Goal: Information Seeking & Learning: Check status

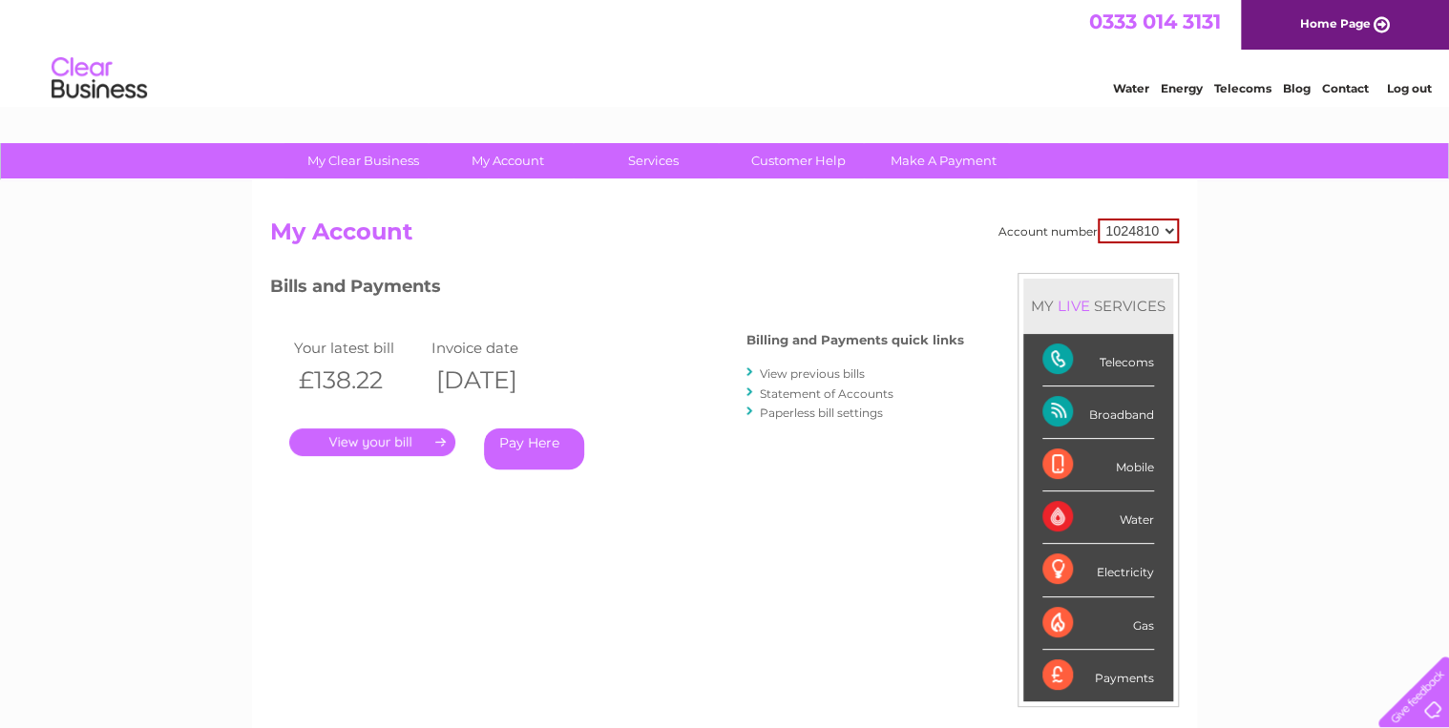
click at [1023, 698] on li "Payments" at bounding box center [1098, 676] width 150 height 52
click at [366, 440] on link "." at bounding box center [372, 443] width 166 height 28
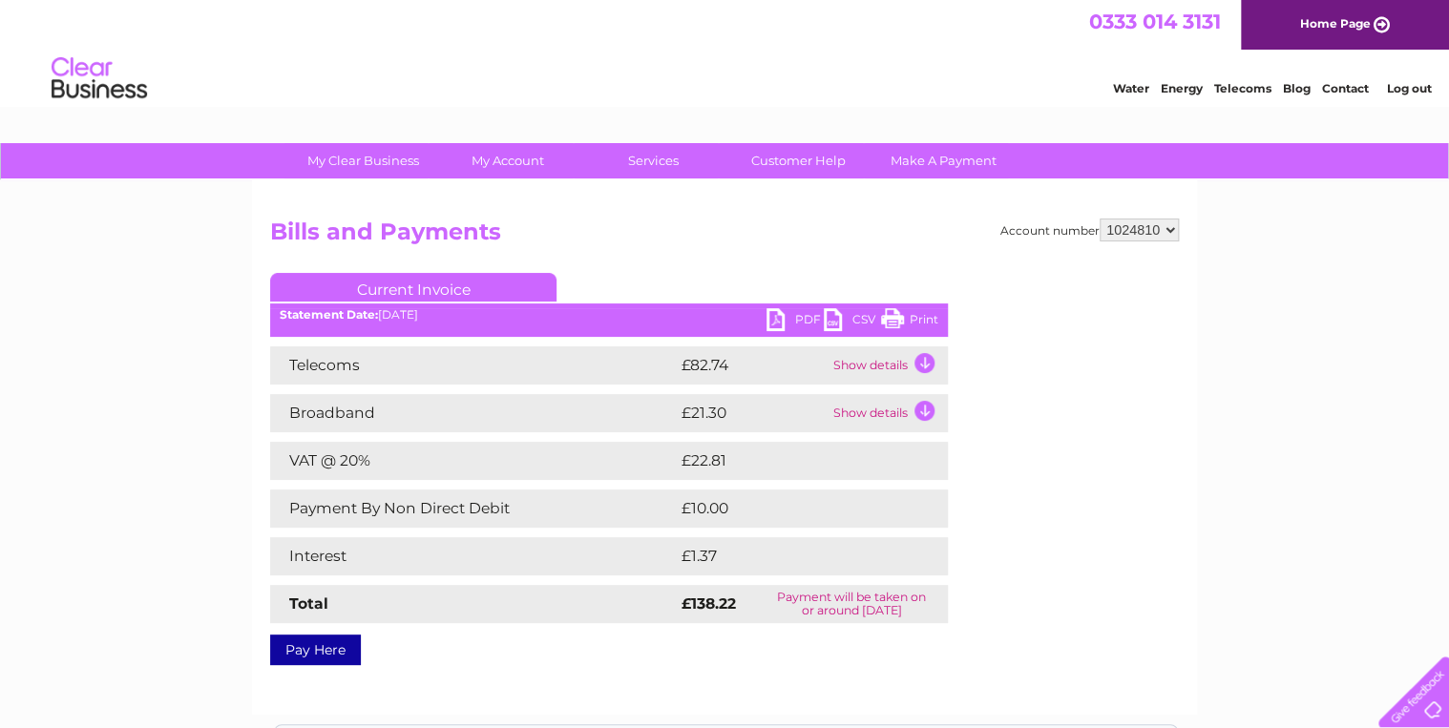
click at [894, 412] on td "Show details" at bounding box center [887, 413] width 119 height 38
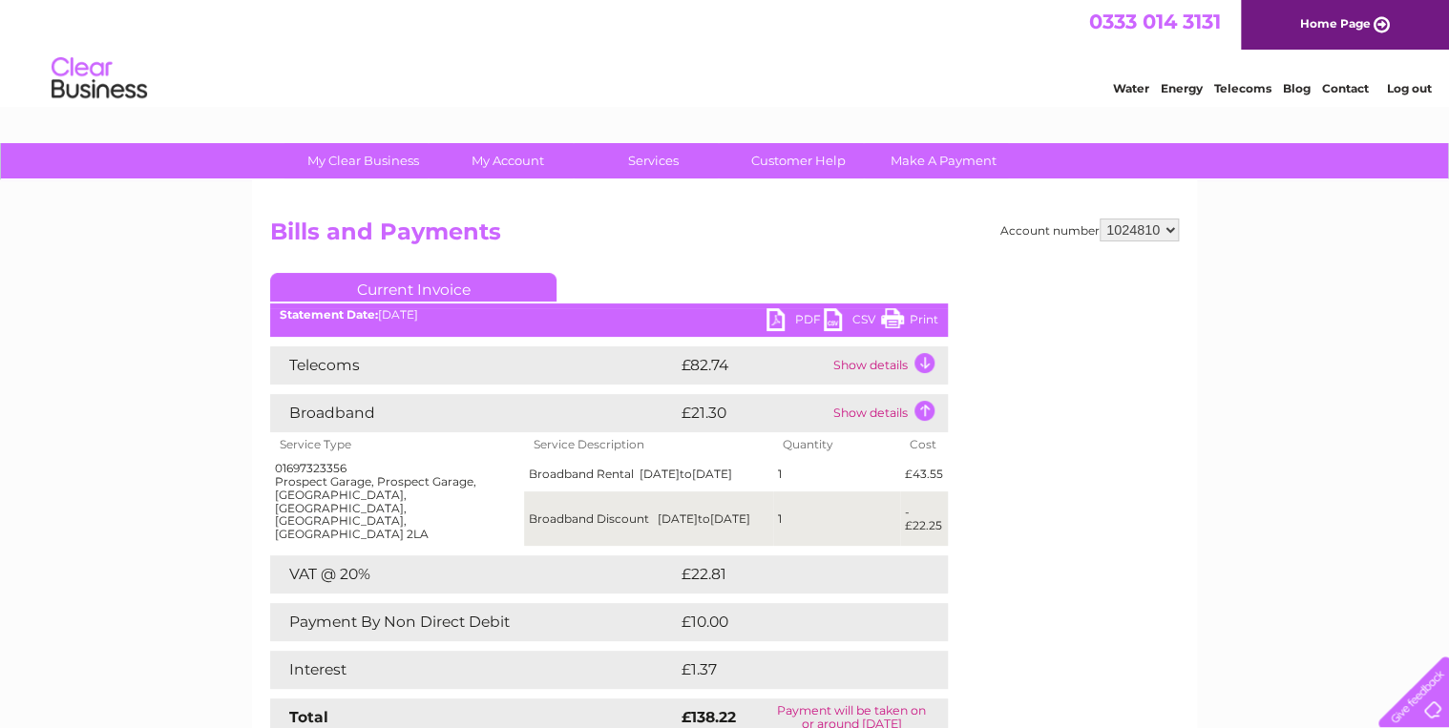
click at [136, 443] on div "My Clear Business Login Details My Details My Preferences Link Account My Accou…" at bounding box center [724, 629] width 1449 height 973
click at [897, 366] on td "Show details" at bounding box center [887, 365] width 119 height 38
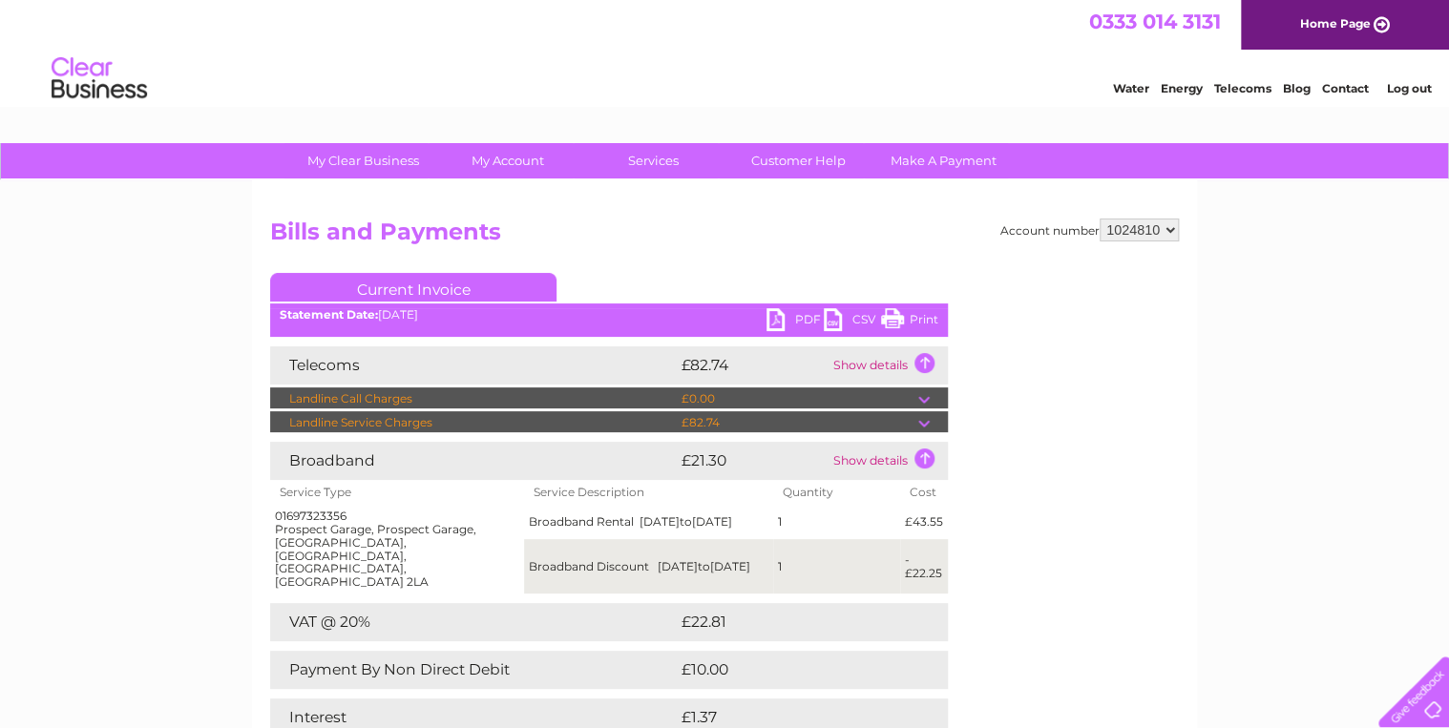
click at [914, 424] on td "£82.74" at bounding box center [797, 422] width 241 height 23
click at [926, 425] on td at bounding box center [933, 422] width 30 height 23
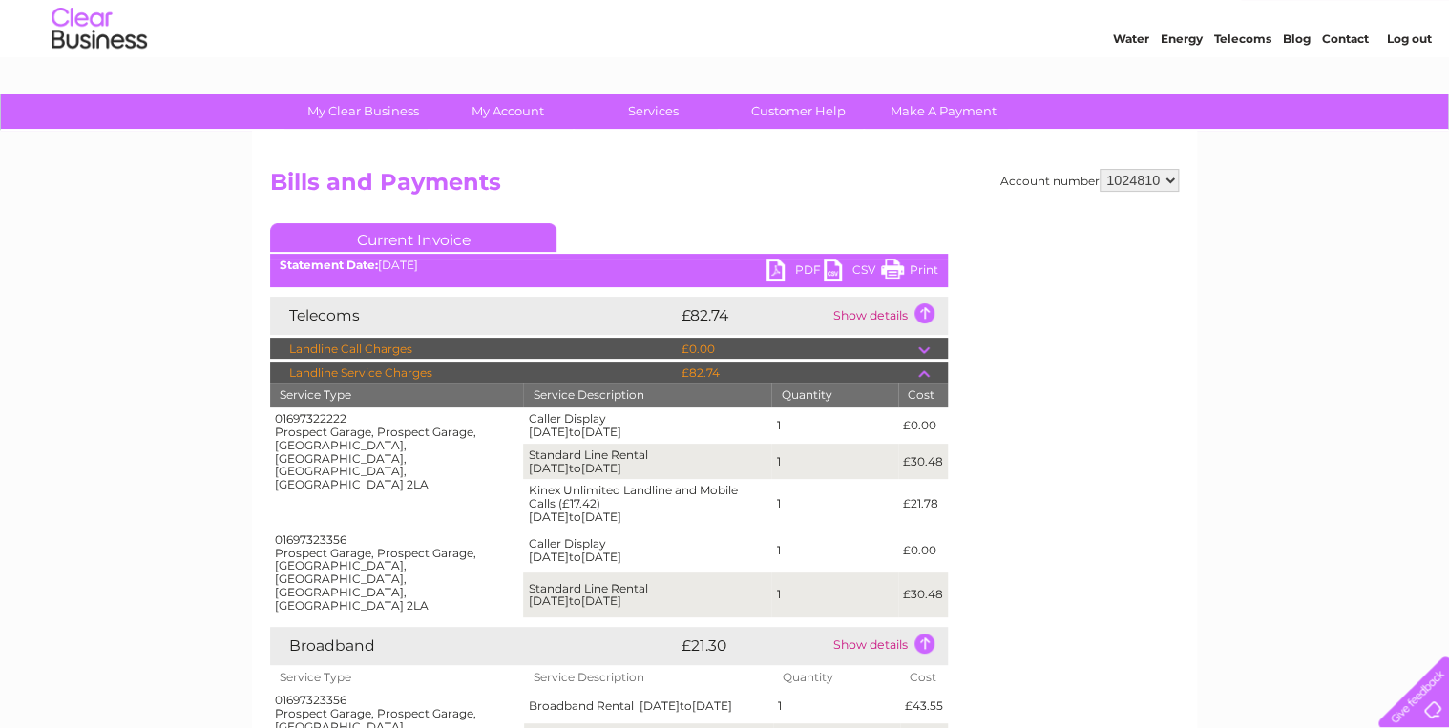
scroll to position [55, 0]
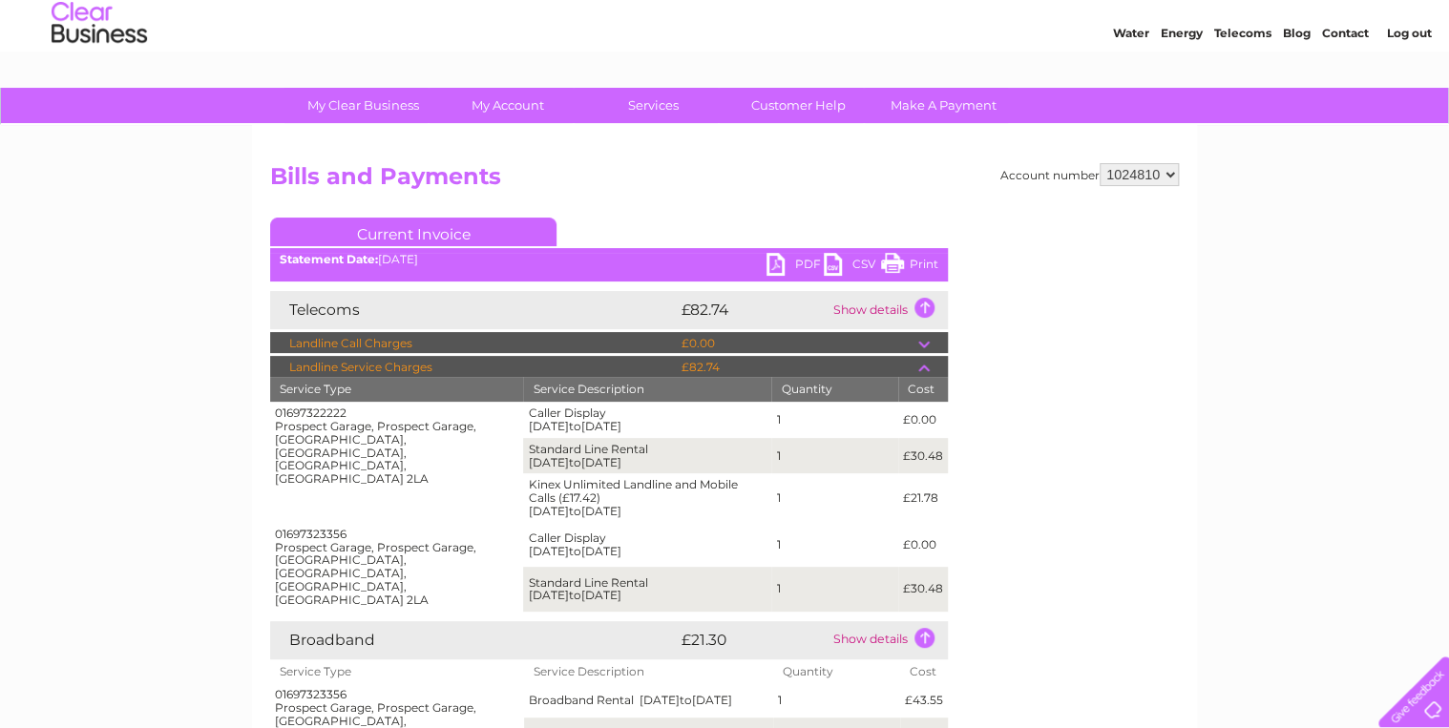
click at [1037, 660] on div "Account number 1024810 Bills and Payments Current Invoice PDF CSV Print" at bounding box center [724, 580] width 909 height 834
drag, startPoint x: 892, startPoint y: 457, endPoint x: 928, endPoint y: 457, distance: 35.3
click at [928, 457] on tr "Standard Line Rental 01/10/2025 to 31/10/2025 1 £30.48" at bounding box center [609, 456] width 678 height 36
click at [1099, 664] on div "Account number 1024810 Bills and Payments Current Invoice PDF CSV Print" at bounding box center [724, 580] width 909 height 834
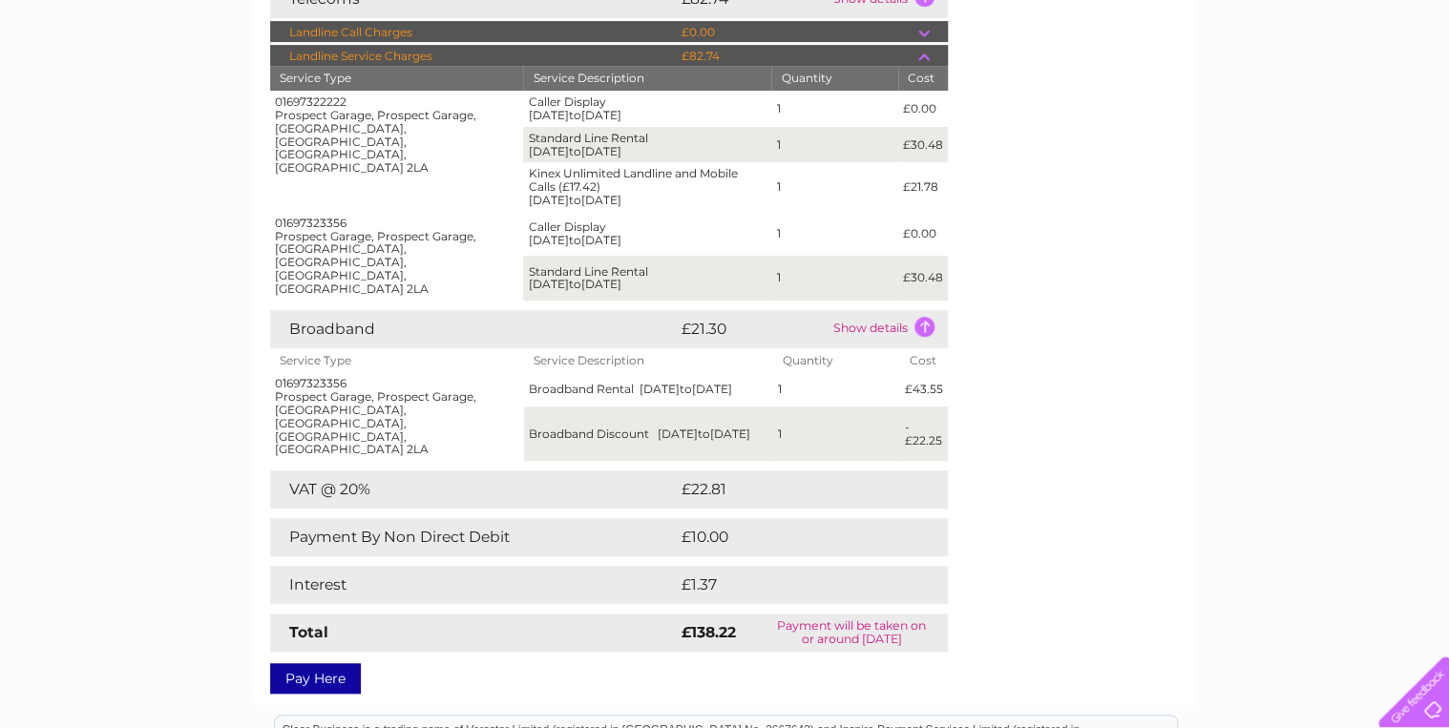
scroll to position [417, 0]
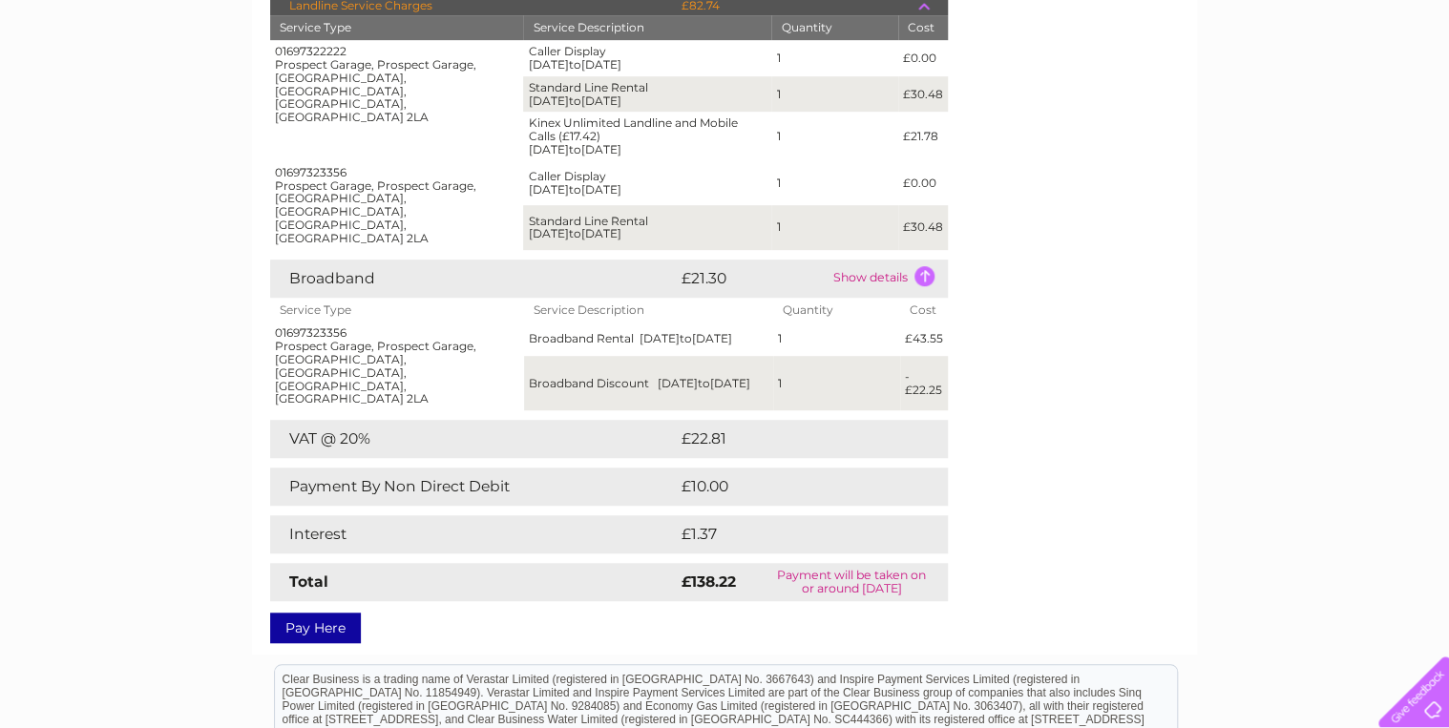
drag, startPoint x: 898, startPoint y: 369, endPoint x: 930, endPoint y: 369, distance: 32.4
click at [930, 369] on tr "Broadband Discount 01/10/2025 to 31/10/2025 1 -£22.25" at bounding box center [609, 383] width 678 height 54
drag, startPoint x: 930, startPoint y: 369, endPoint x: 998, endPoint y: 427, distance: 88.7
click at [998, 427] on div "Account number 1024810 Bills and Payments Current Invoice PDF CSV Print" at bounding box center [724, 218] width 909 height 834
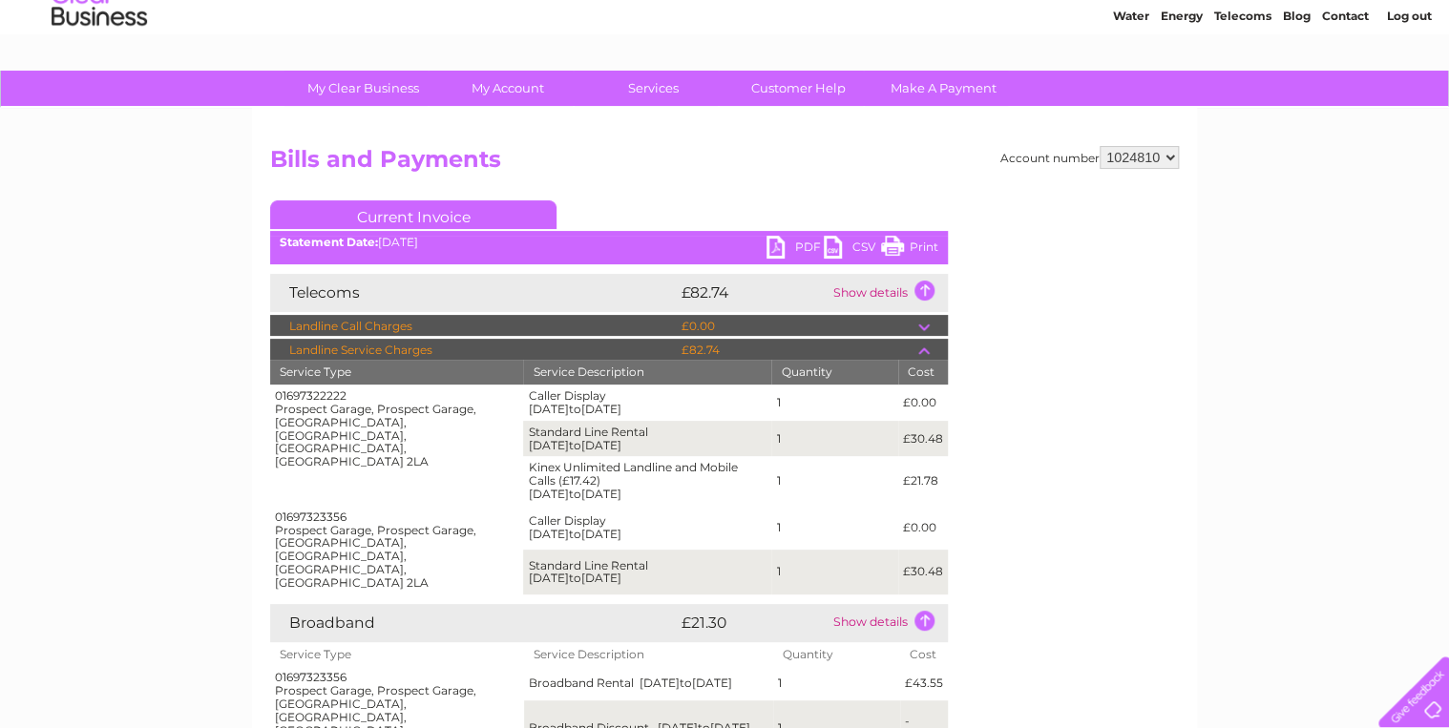
scroll to position [0, 0]
